Goal: Find specific page/section: Find specific page/section

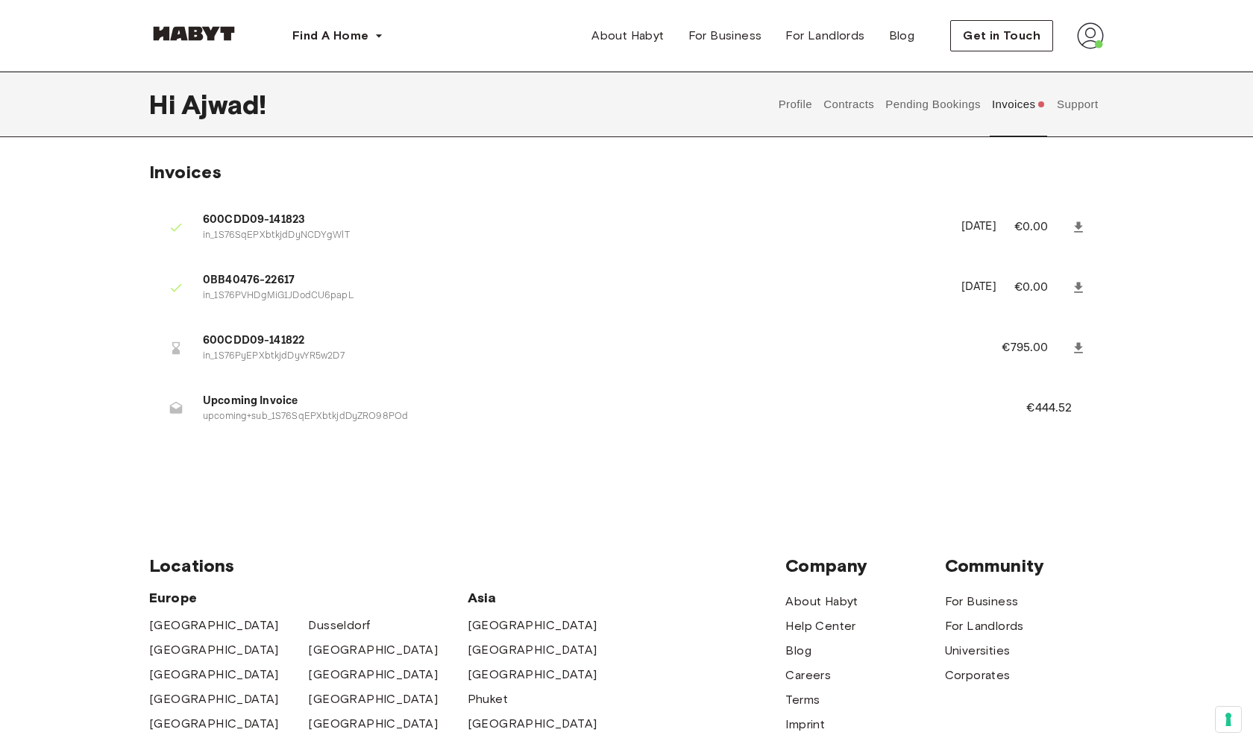
click at [213, 29] on img at bounding box center [194, 33] width 90 height 15
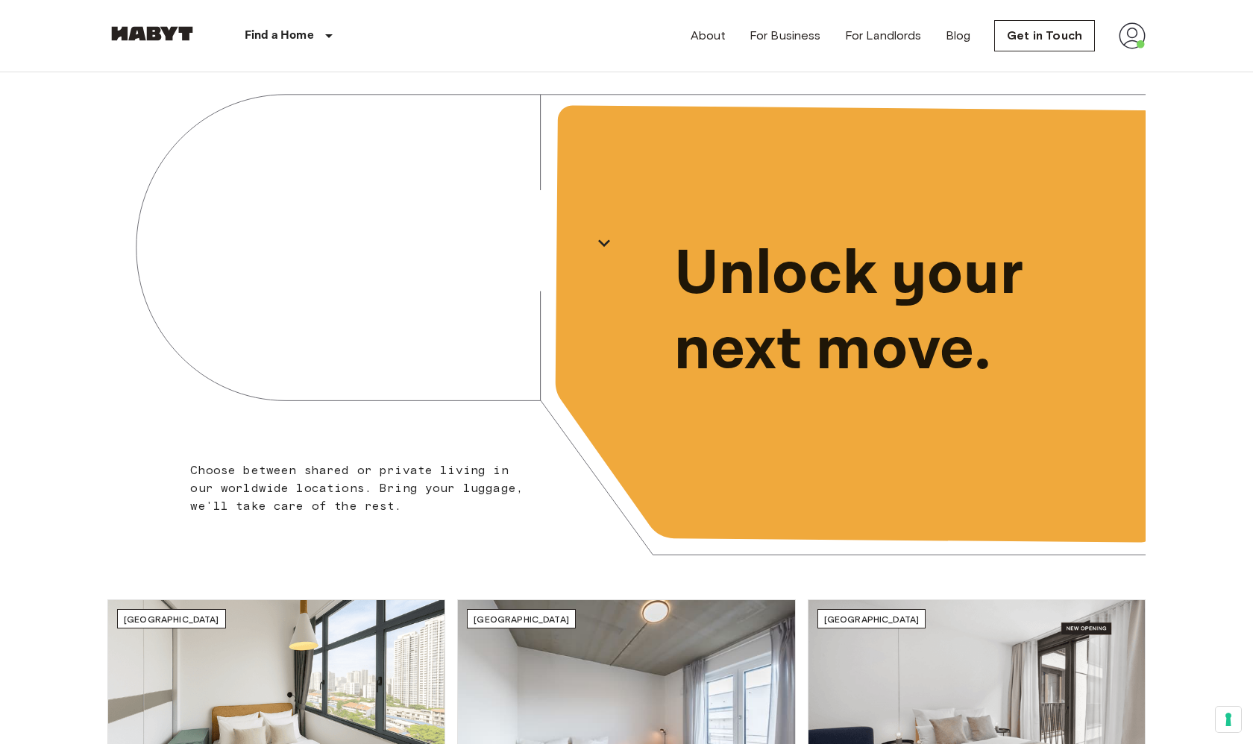
click at [1133, 41] on img at bounding box center [1132, 35] width 27 height 27
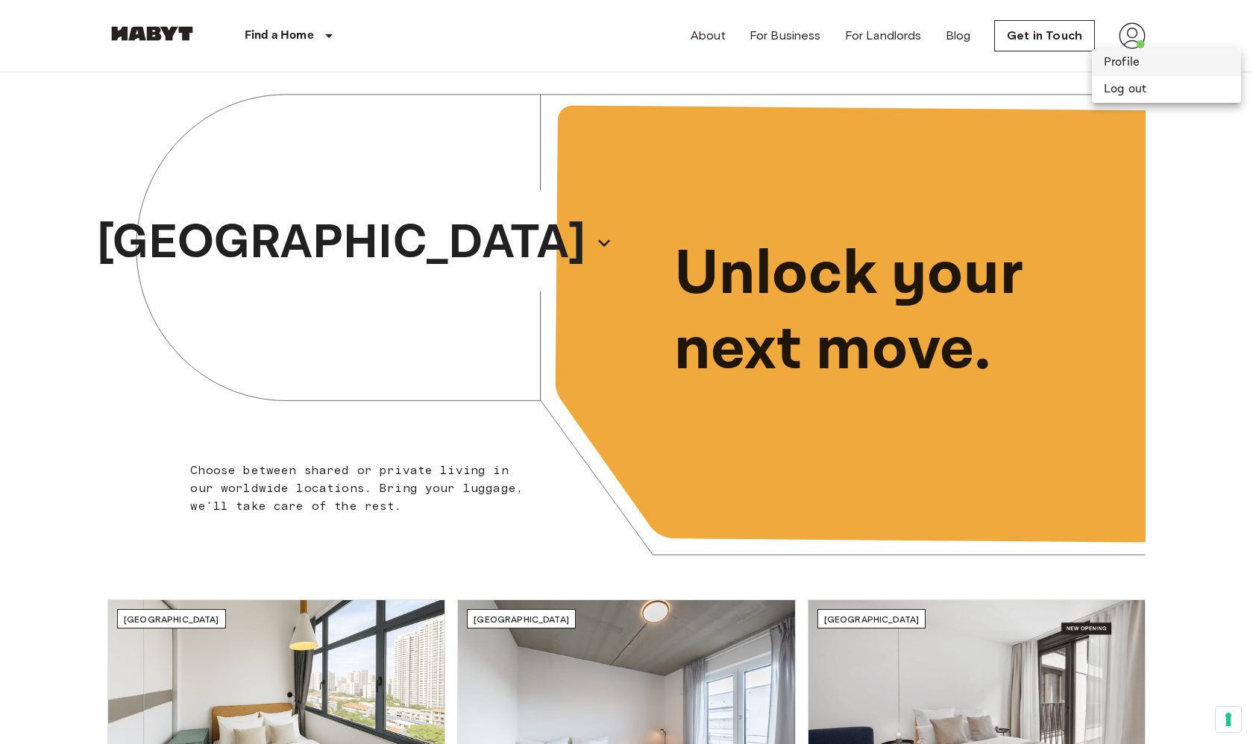
click at [1118, 67] on li "Profile" at bounding box center [1166, 62] width 149 height 27
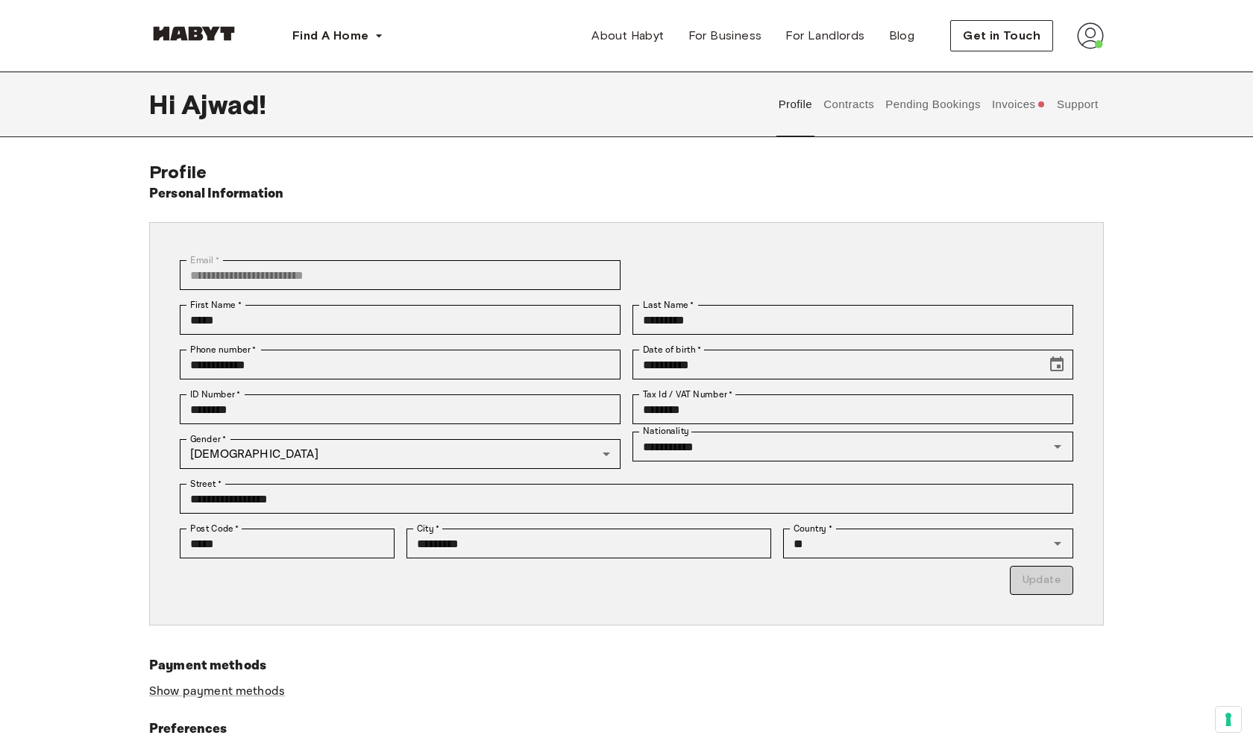
click at [1027, 110] on button "Invoices" at bounding box center [1018, 105] width 57 height 66
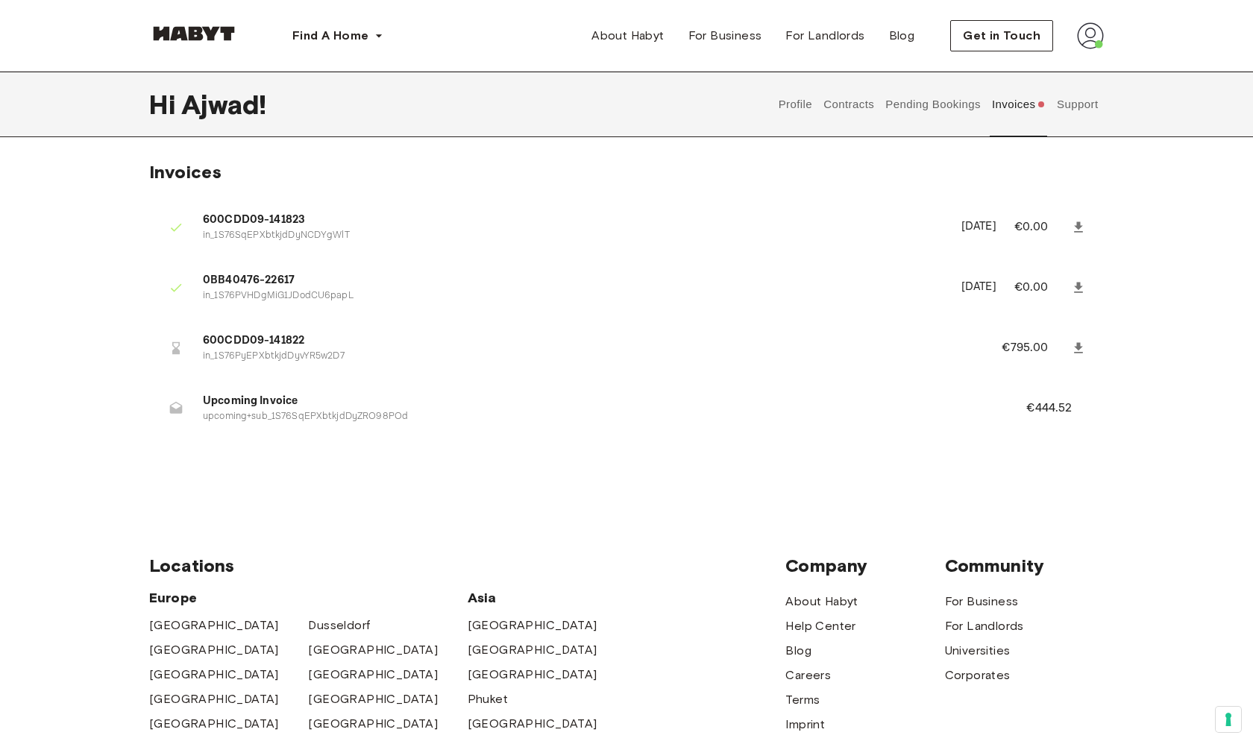
click at [1072, 110] on button "Support" at bounding box center [1078, 105] width 46 height 66
